Goal: Task Accomplishment & Management: Use online tool/utility

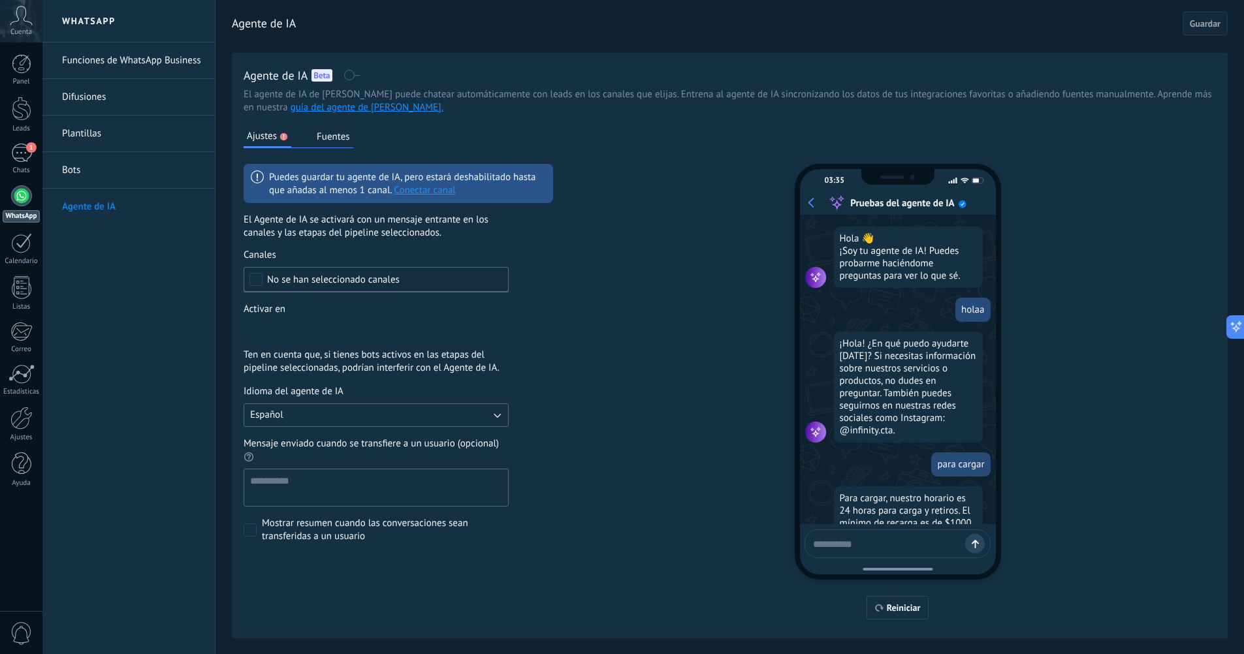
click at [486, 143] on div "Ajustes Fuentes Puedes guardar tu agente de IA, pero estará deshabilitado hasta…" at bounding box center [398, 375] width 309 height 490
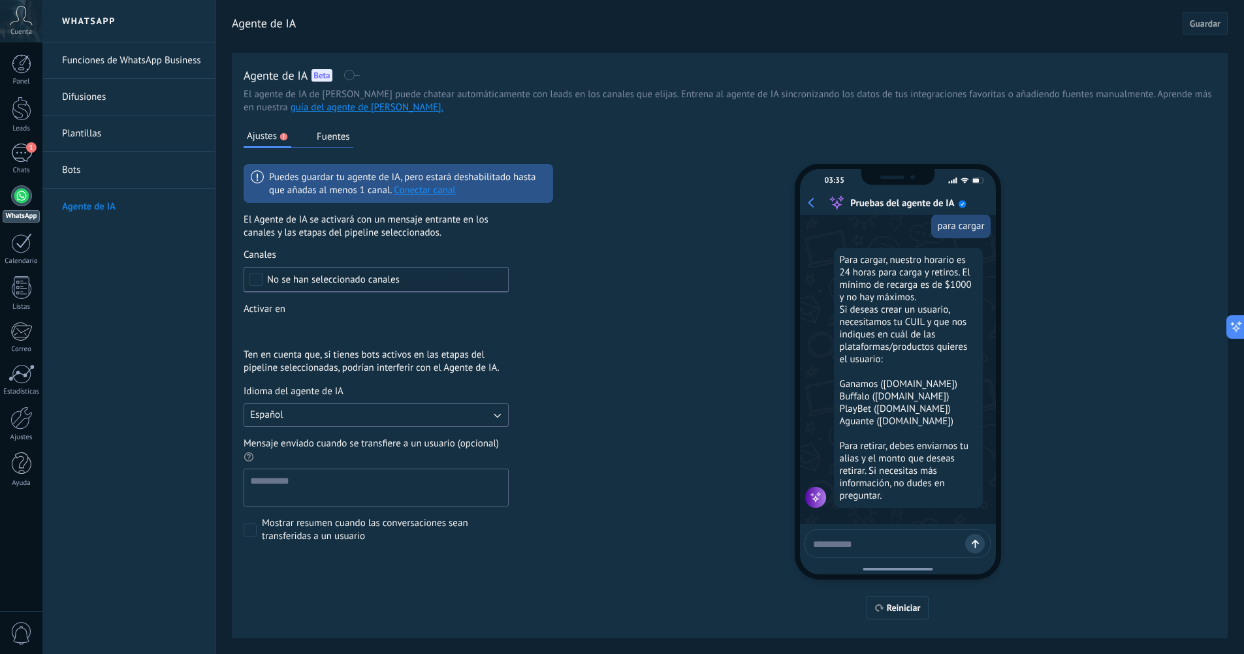
click at [486, 143] on div "Ajustes Fuentes Puedes guardar tu agente de IA, pero estará deshabilitado hasta…" at bounding box center [398, 375] width 309 height 490
drag, startPoint x: 0, startPoint y: 0, endPoint x: 488, endPoint y: 143, distance: 508.2
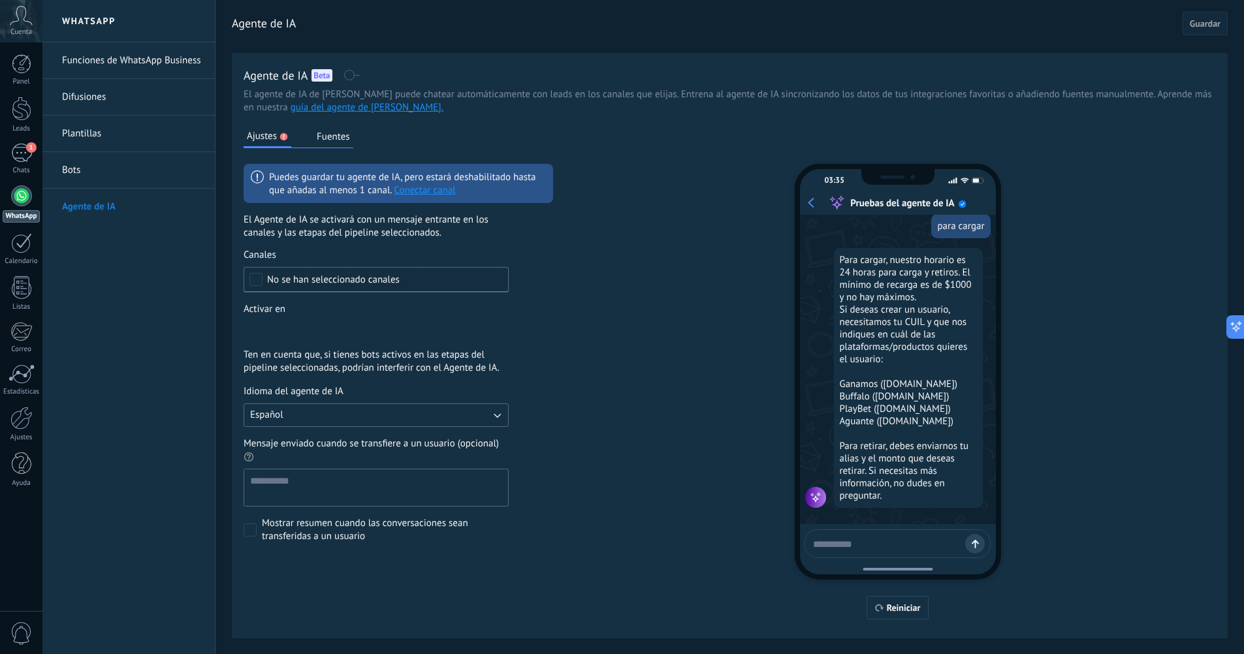
click at [488, 143] on div "Ajustes Fuentes Puedes guardar tu agente de IA, pero estará deshabilitado hasta…" at bounding box center [398, 375] width 309 height 490
click at [463, 142] on div "Ajustes Fuentes Puedes guardar tu agente de IA, pero estará deshabilitado hasta…" at bounding box center [398, 375] width 309 height 490
click at [466, 141] on div "Ajustes Fuentes Puedes guardar tu agente de IA, pero estará deshabilitado hasta…" at bounding box center [398, 375] width 309 height 490
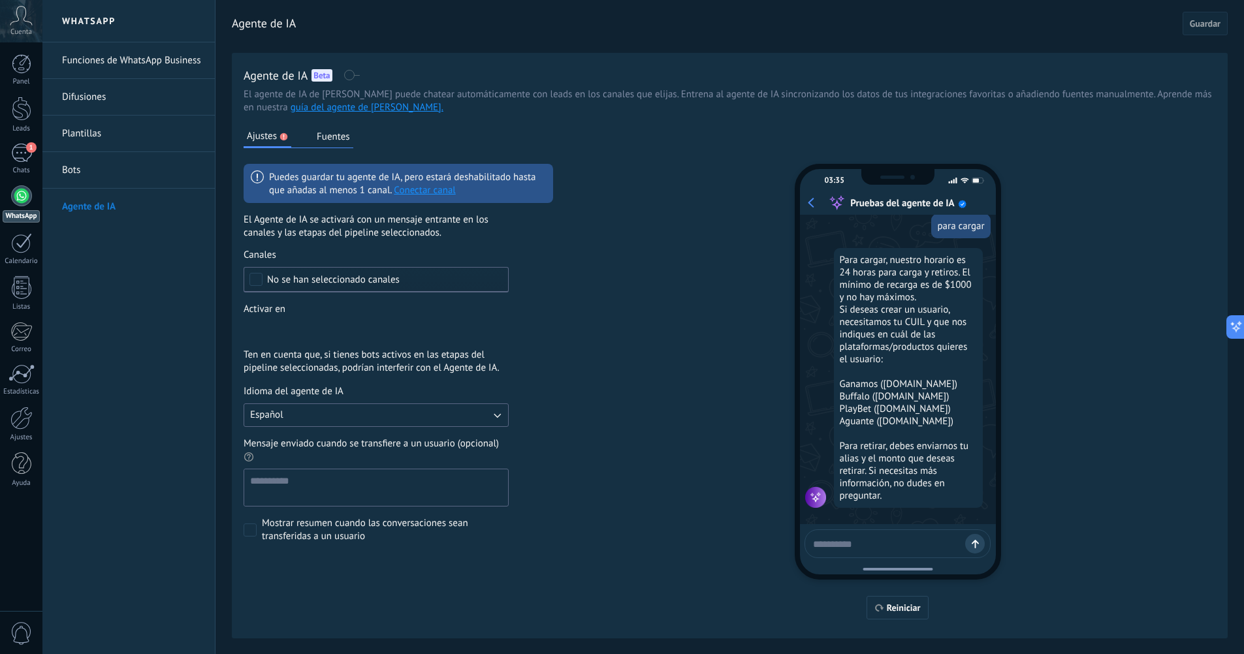
click at [374, 145] on div "Ajustes Fuentes Puedes guardar tu agente de IA, pero estará deshabilitado hasta…" at bounding box center [398, 375] width 309 height 490
click at [483, 71] on div "Agente de IA Beta" at bounding box center [730, 75] width 972 height 21
click at [1224, 74] on div "Agente de IA Beta El agente de IA de Kommo puede chatear automáticamente con le…" at bounding box center [730, 346] width 996 height 586
